Goal: Task Accomplishment & Management: Use online tool/utility

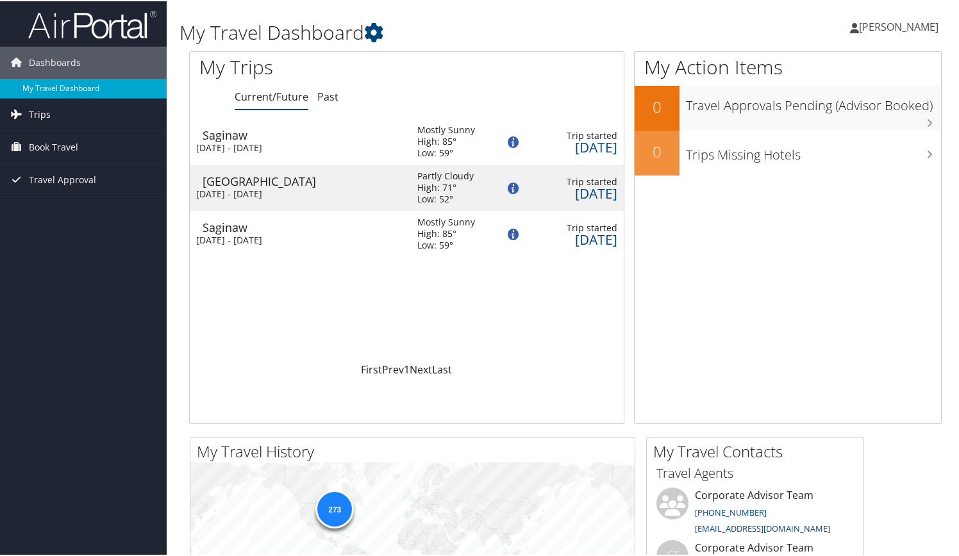
click at [44, 117] on span "Trips" at bounding box center [40, 113] width 22 height 32
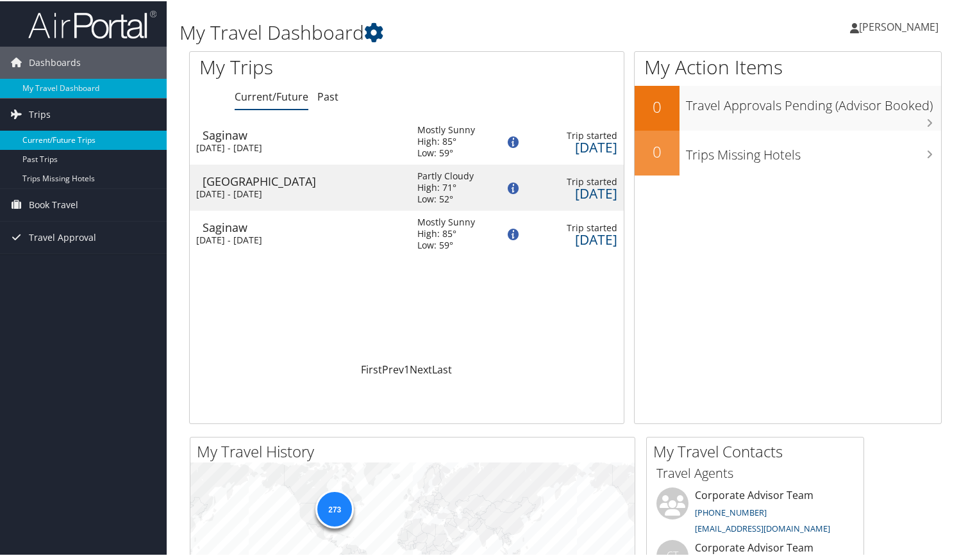
click at [77, 140] on link "Current/Future Trips" at bounding box center [83, 138] width 167 height 19
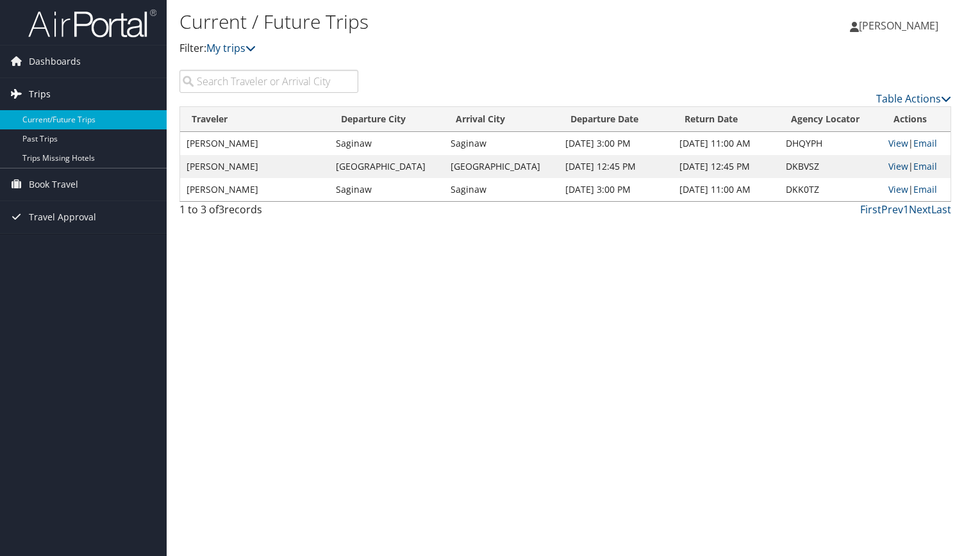
click at [60, 90] on link "Trips" at bounding box center [83, 94] width 167 height 32
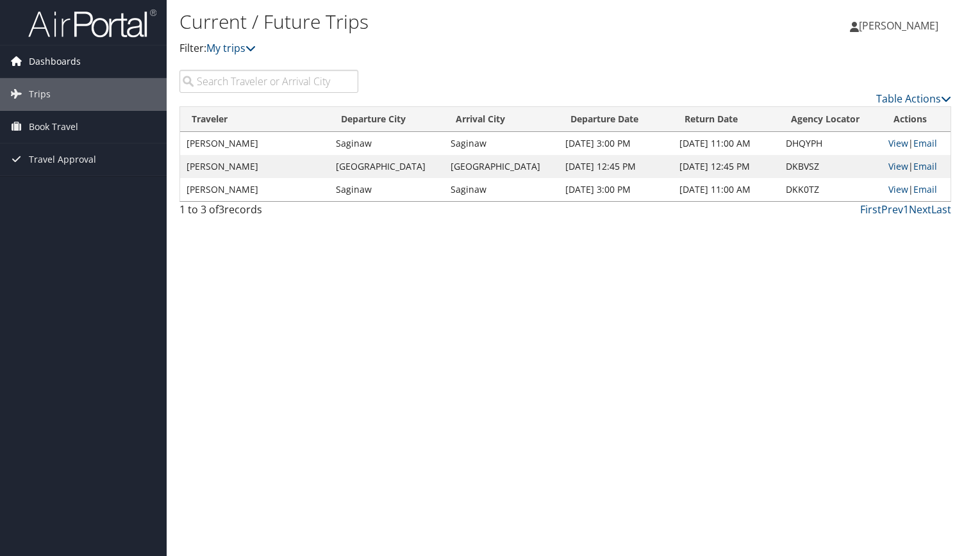
click at [55, 63] on span "Dashboards" at bounding box center [55, 61] width 52 height 32
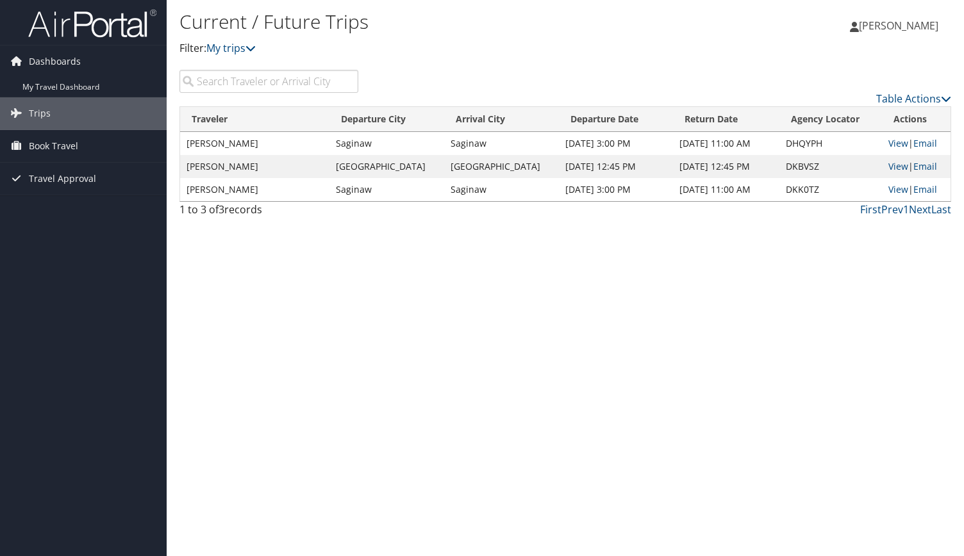
click at [98, 22] on img at bounding box center [92, 23] width 128 height 30
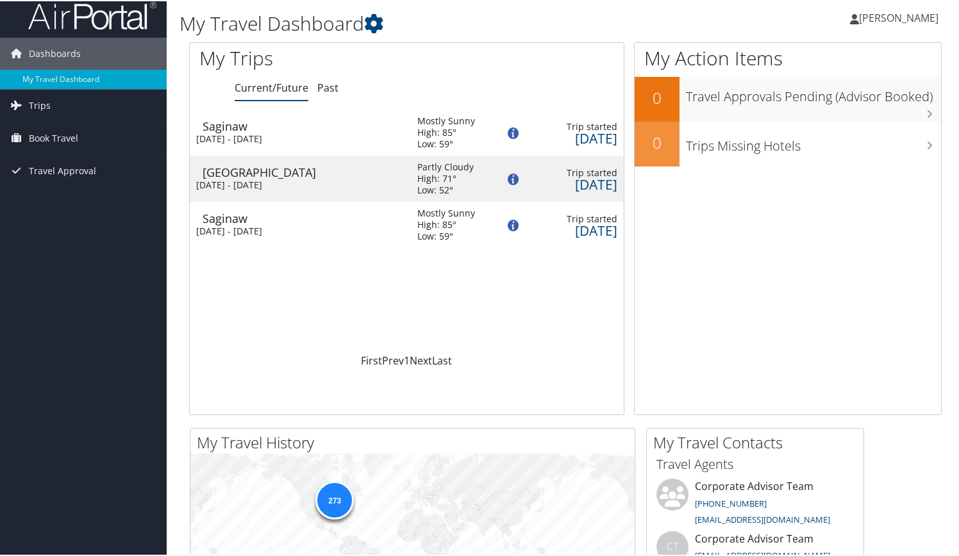
scroll to position [6, 0]
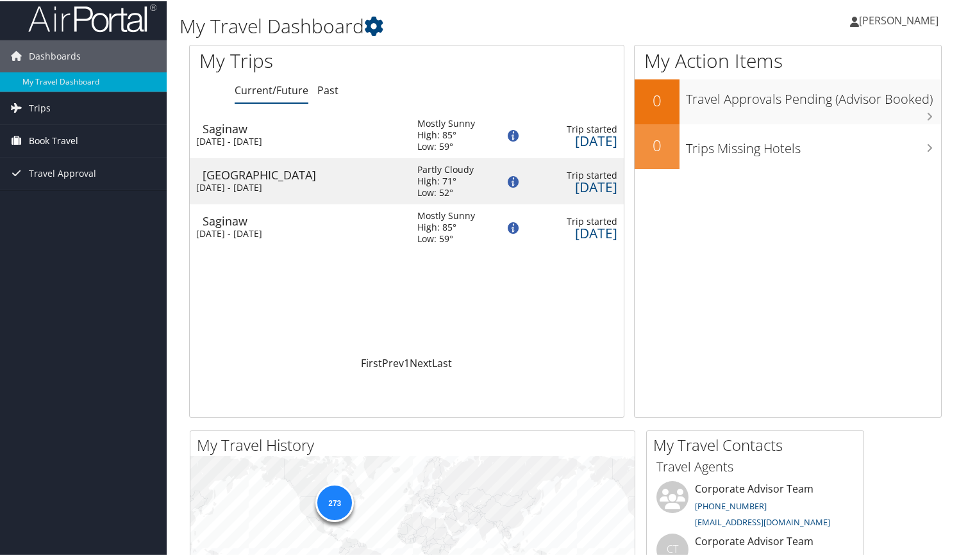
click at [39, 145] on span "Book Travel" at bounding box center [53, 140] width 49 height 32
click at [31, 108] on span "Trips" at bounding box center [40, 107] width 22 height 32
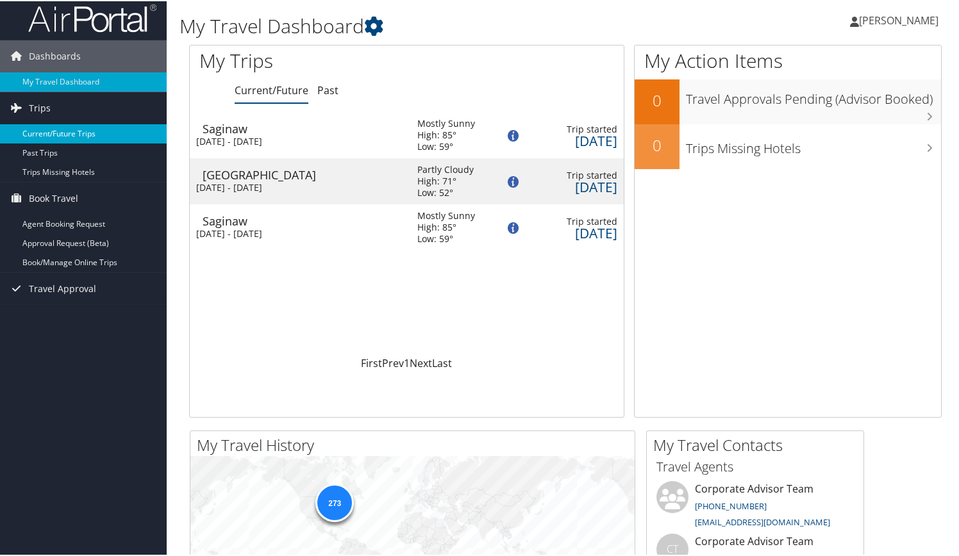
click at [37, 140] on link "Current/Future Trips" at bounding box center [83, 132] width 167 height 19
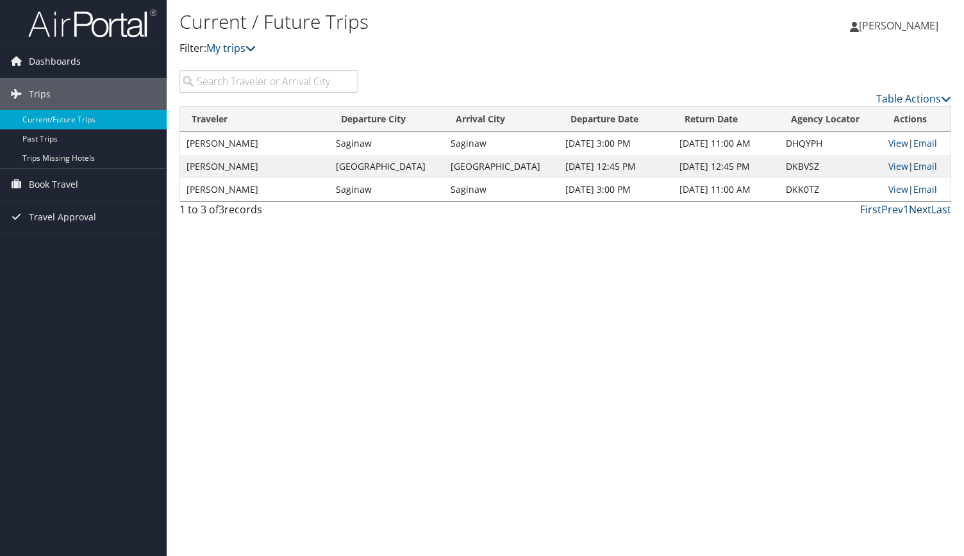
click at [919, 213] on link "Next" at bounding box center [920, 209] width 22 height 14
click at [45, 191] on span "Book Travel" at bounding box center [53, 185] width 49 height 32
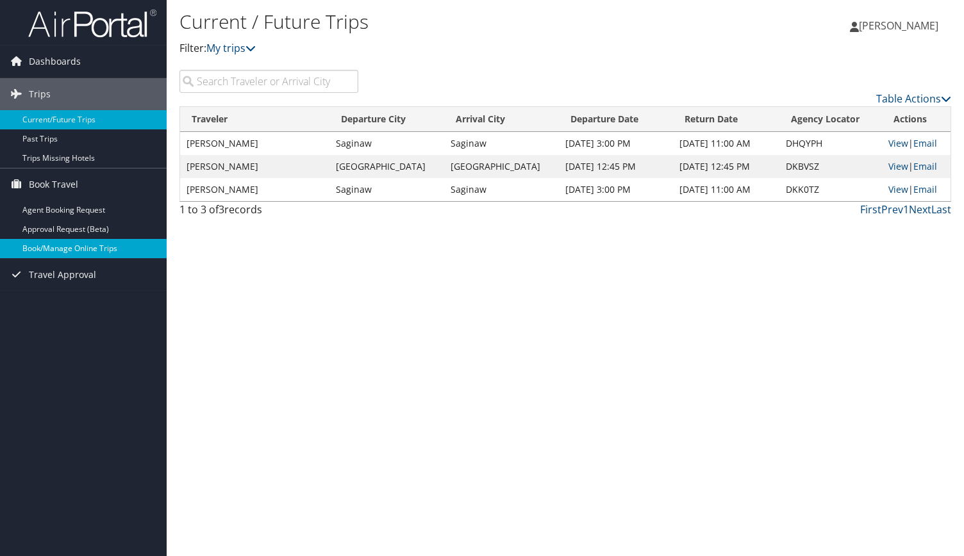
click at [63, 250] on link "Book/Manage Online Trips" at bounding box center [83, 248] width 167 height 19
